Goal: Obtain resource: Download file/media

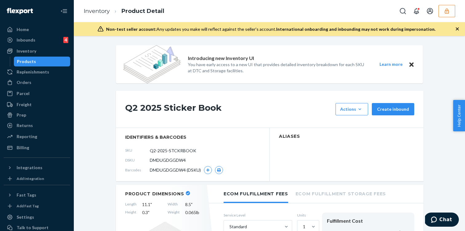
click at [448, 9] on icon "button" at bounding box center [447, 11] width 6 height 6
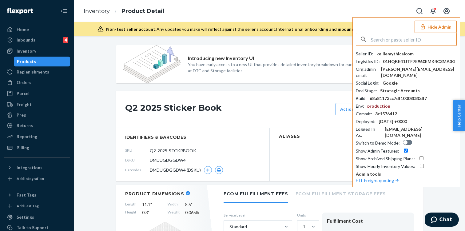
paste input "inforetoprojectcom"
type input "inforetoprojectcom"
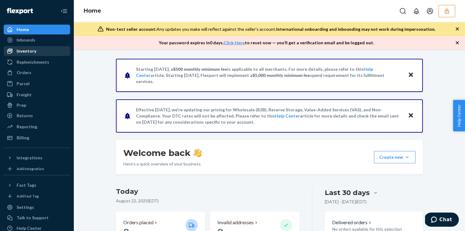
click at [54, 50] on div "Inventory" at bounding box center [36, 51] width 65 height 9
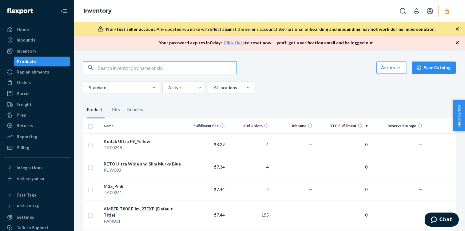
click at [110, 62] on input "text" at bounding box center [167, 68] width 138 height 12
paste input "DPMZ4SMYGZB"
type input "DPMZ4SMYGZB"
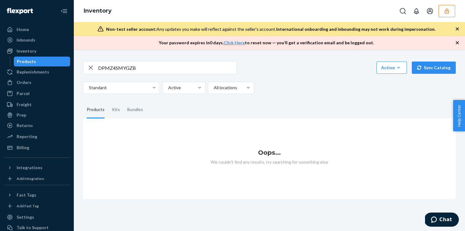
click at [449, 11] on icon "button" at bounding box center [447, 11] width 6 height 6
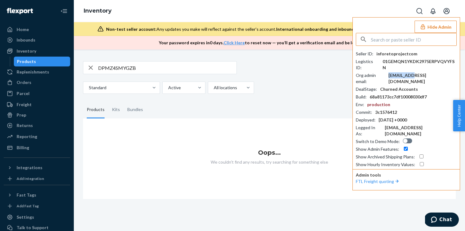
click at [413, 72] on div "[EMAIL_ADDRESS][DOMAIN_NAME]" at bounding box center [422, 78] width 68 height 12
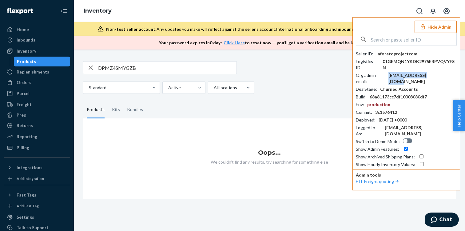
click at [413, 72] on div "[EMAIL_ADDRESS][DOMAIN_NAME]" at bounding box center [422, 78] width 68 height 12
click at [407, 36] on input "text" at bounding box center [414, 39] width 86 height 12
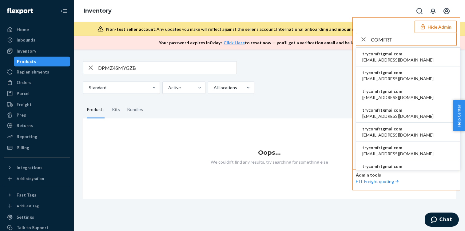
type input "COMFRT"
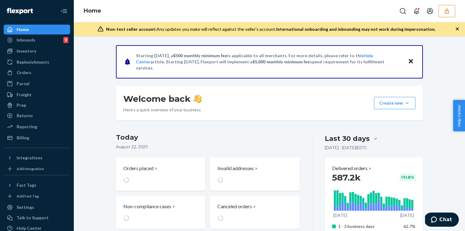
click at [444, 14] on button "button" at bounding box center [447, 11] width 17 height 12
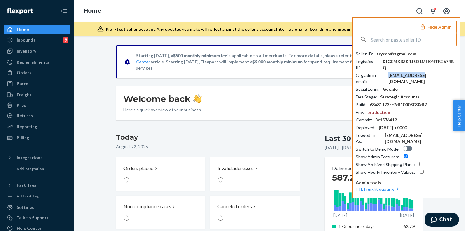
click at [405, 72] on div "ali@comfrt.com" at bounding box center [422, 78] width 68 height 12
click at [405, 72] on div "[EMAIL_ADDRESS][DOMAIN_NAME]" at bounding box center [422, 78] width 68 height 12
click at [402, 72] on div "[EMAIL_ADDRESS][DOMAIN_NAME]" at bounding box center [422, 78] width 68 height 12
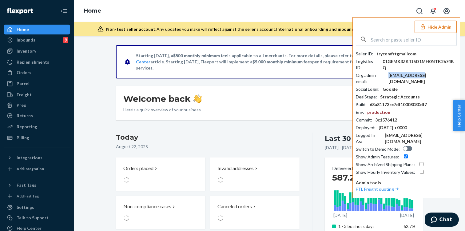
copy div "[EMAIL_ADDRESS][DOMAIN_NAME]"
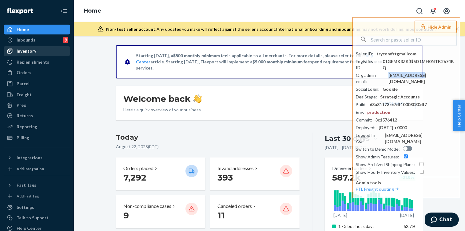
click at [35, 53] on div "Inventory" at bounding box center [27, 51] width 20 height 6
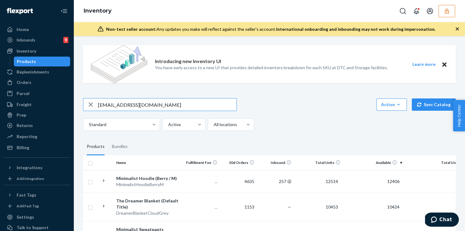
type input "[EMAIL_ADDRESS][DOMAIN_NAME]"
click at [133, 103] on input "[EMAIL_ADDRESS][DOMAIN_NAME]" at bounding box center [167, 104] width 138 height 12
type input "X"
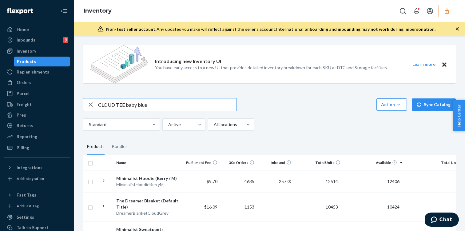
type input "CLOUD TEE baby blue"
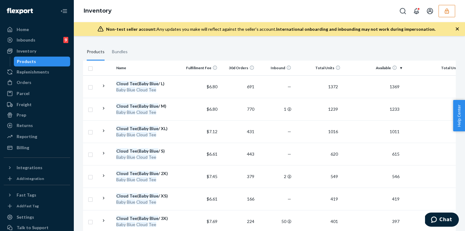
scroll to position [98, 0]
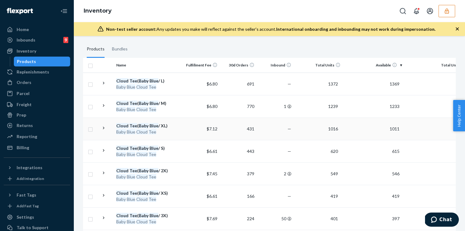
click at [185, 133] on td "$7.12" at bounding box center [201, 129] width 37 height 22
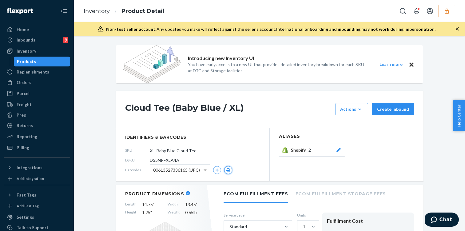
click at [228, 171] on icon "button" at bounding box center [228, 170] width 4 height 4
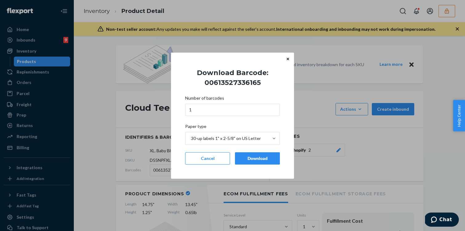
click at [264, 159] on div "Download" at bounding box center [257, 158] width 34 height 6
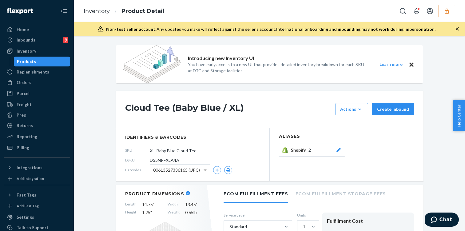
click at [98, 15] on li "Inventory" at bounding box center [97, 11] width 26 height 8
click at [102, 12] on link "Inventory" at bounding box center [97, 11] width 26 height 7
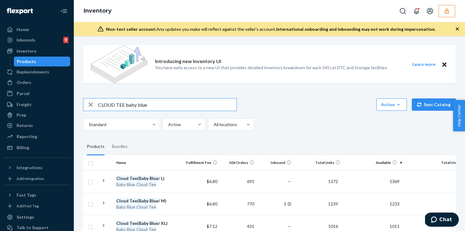
click at [91, 105] on icon "button" at bounding box center [91, 104] width 4 height 4
click at [114, 105] on input "text" at bounding box center [167, 104] width 138 height 12
paste input "Rib Contour Waist Length Tank"
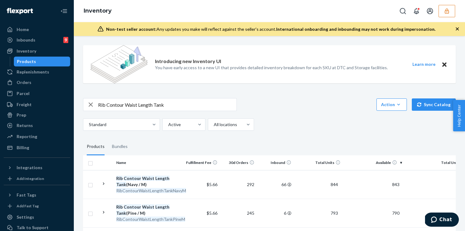
click at [179, 109] on input "Rib Contour Waist Length Tank" at bounding box center [167, 104] width 138 height 12
type input "Rib Contour Waist Length Tank slate"
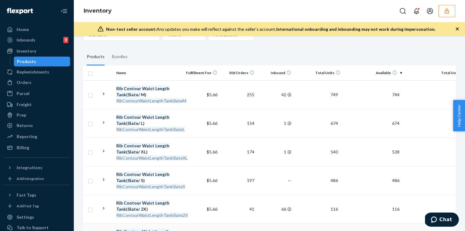
scroll to position [173, 0]
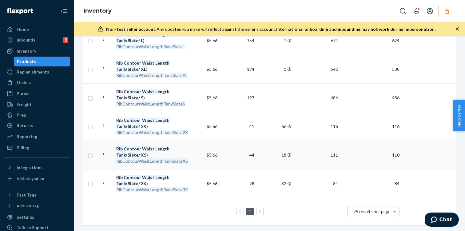
click at [190, 146] on td "$5.66" at bounding box center [201, 155] width 37 height 29
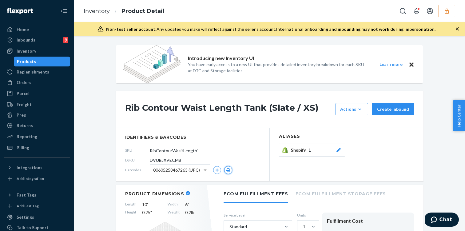
click at [231, 169] on button "button" at bounding box center [228, 170] width 8 height 8
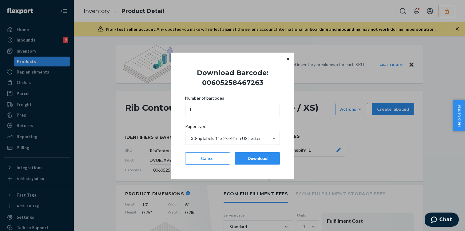
click at [265, 161] on button "Download" at bounding box center [257, 158] width 45 height 12
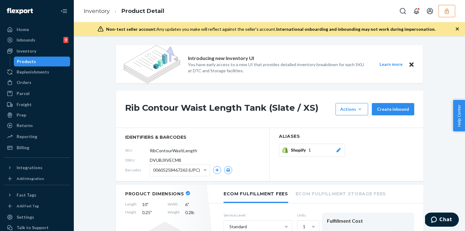
click at [113, 10] on li "Product Detail" at bounding box center [137, 11] width 54 height 8
click at [99, 14] on link "Inventory" at bounding box center [97, 11] width 26 height 7
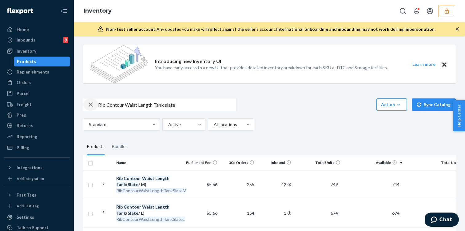
click at [96, 106] on div "button" at bounding box center [90, 104] width 15 height 12
click at [115, 111] on div "Action Create product Create bundle Bulk create products Bulk update products B…" at bounding box center [269, 114] width 373 height 33
click at [113, 107] on input "text" at bounding box center [167, 104] width 138 height 12
type input "cloud tee baby blue"
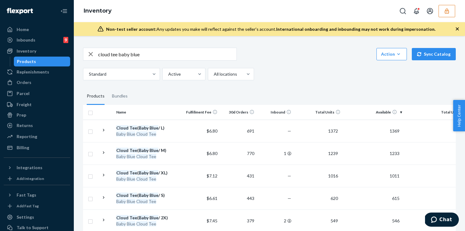
scroll to position [86, 0]
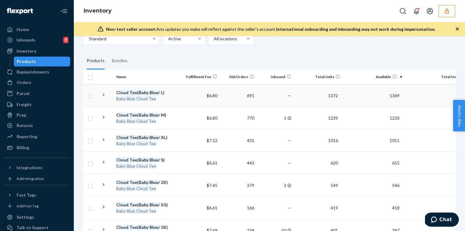
click at [167, 96] on div "Baby Blue Cloud Tee" at bounding box center [148, 99] width 64 height 6
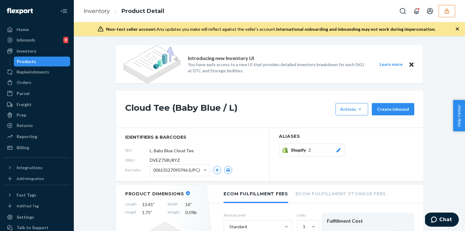
click at [225, 173] on div "00613527090746 (UPC)" at bounding box center [191, 170] width 82 height 12
click at [225, 172] on button "button" at bounding box center [228, 170] width 8 height 8
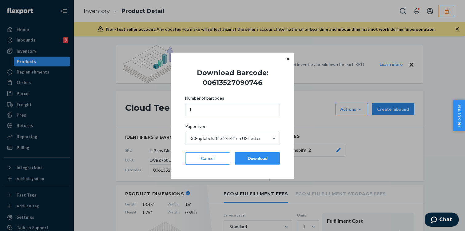
click at [257, 158] on div "Download" at bounding box center [257, 158] width 34 height 6
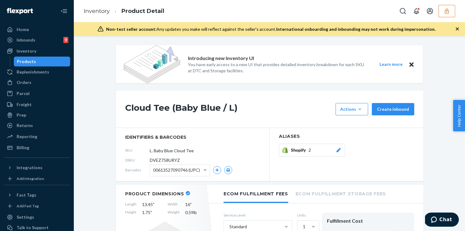
click at [112, 12] on li "Product Detail" at bounding box center [137, 11] width 54 height 8
click at [102, 10] on link "Inventory" at bounding box center [97, 11] width 26 height 7
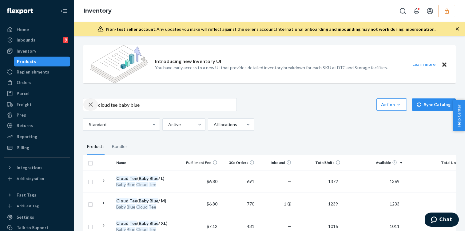
click at [90, 104] on icon "button" at bounding box center [90, 104] width 7 height 12
click at [107, 106] on input "text" at bounding box center [167, 104] width 138 height 12
paste input "Tranquil Hoodie"
type input "Tranquil Hoodie blue"
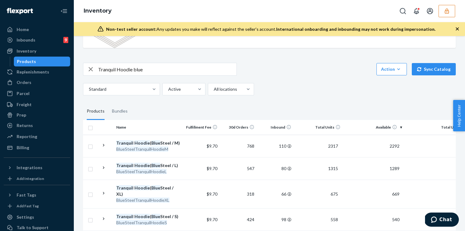
scroll to position [37, 0]
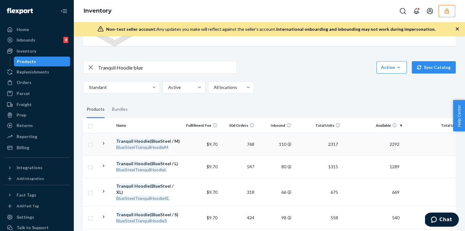
click at [181, 138] on td "Tranquil Hoodie ( Blue Steel / M) BlueSteelTranquilHoodieM" at bounding box center [148, 144] width 69 height 22
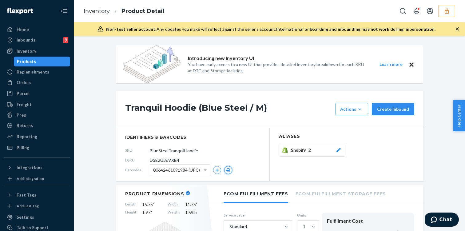
click at [229, 169] on icon "button" at bounding box center [228, 170] width 4 height 4
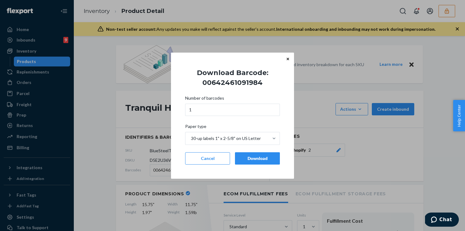
click at [253, 163] on button "Download" at bounding box center [257, 158] width 45 height 12
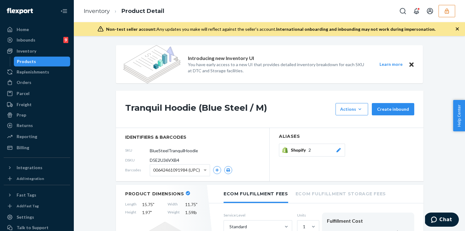
click at [447, 4] on div "Inventory Product Detail" at bounding box center [269, 11] width 391 height 22
click at [447, 13] on icon "button" at bounding box center [447, 10] width 4 height 5
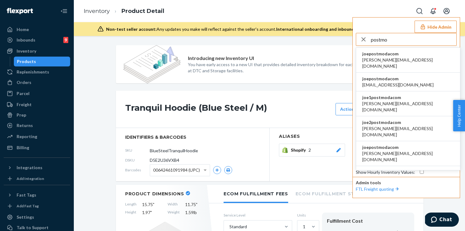
type input "postmo"
click at [442, 64] on li "joepostmodacom adarsh@postmoda.com" at bounding box center [408, 60] width 104 height 25
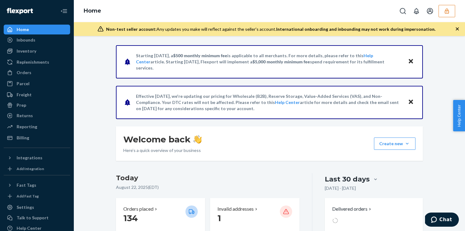
click at [450, 13] on button "button" at bounding box center [447, 11] width 17 height 12
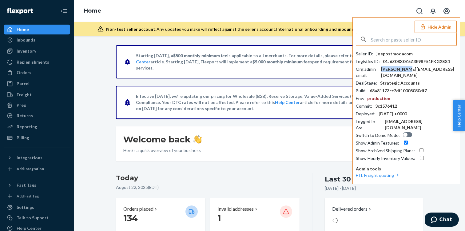
click at [415, 70] on div "adarsh@postmoda.com" at bounding box center [419, 72] width 76 height 12
